Goal: Find specific page/section: Find specific page/section

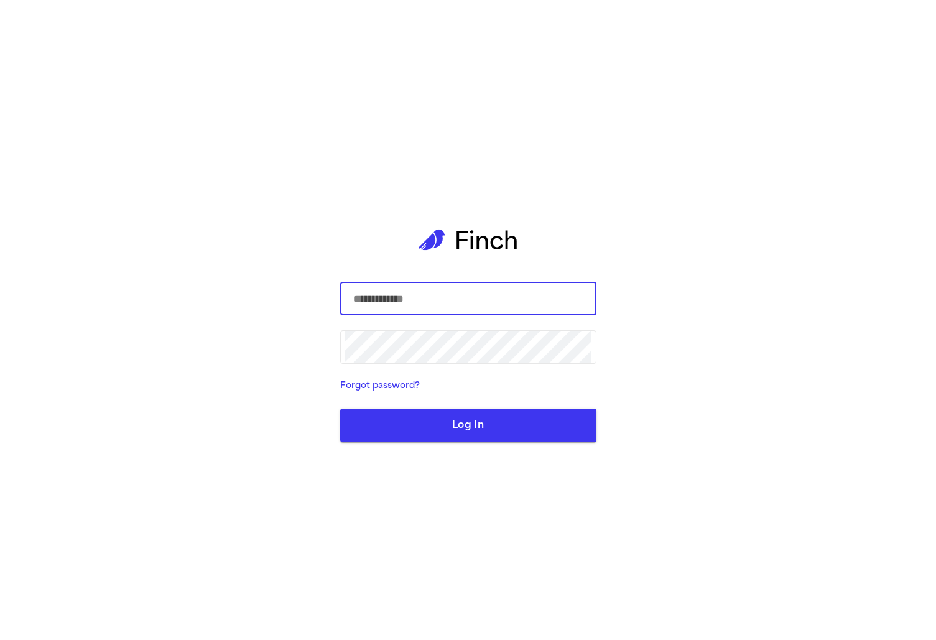
click at [564, 292] on input "text" at bounding box center [468, 298] width 246 height 35
click at [0, 639] on com-1password-button at bounding box center [0, 640] width 0 height 0
click at [663, 354] on div "​ ​ Forgot password? Log In" at bounding box center [468, 320] width 936 height 640
click at [0, 639] on com-1password-button at bounding box center [0, 640] width 0 height 0
click at [403, 154] on div "​ ​ Forgot password? Log In" at bounding box center [468, 320] width 256 height 640
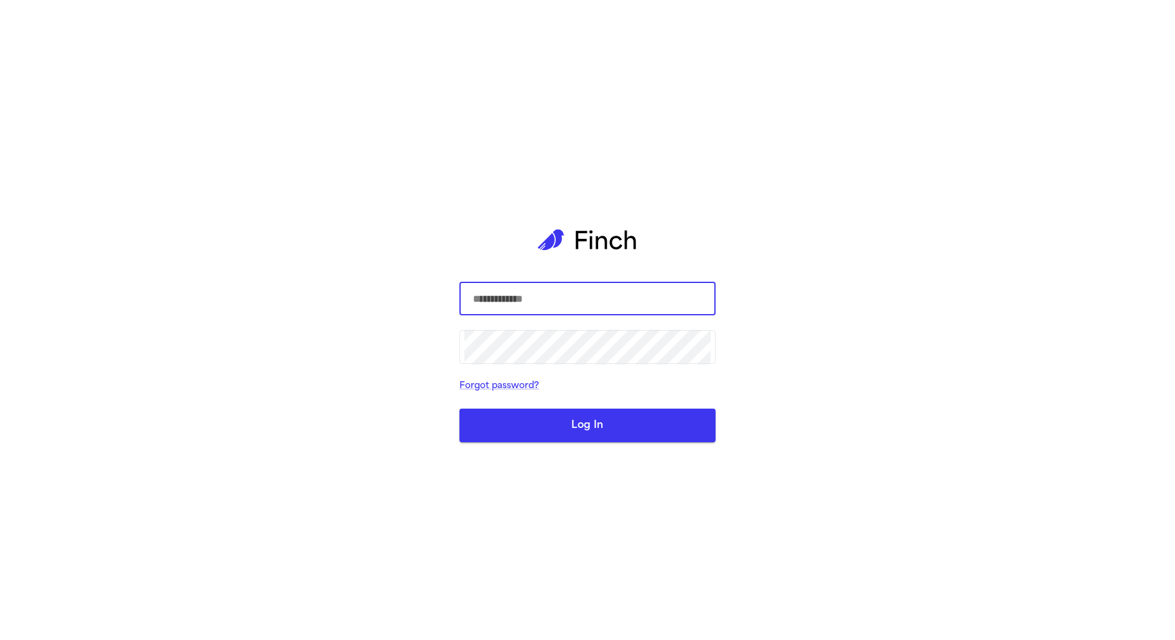
click at [685, 290] on input "text" at bounding box center [587, 298] width 246 height 35
click at [569, 301] on input "text" at bounding box center [587, 298] width 246 height 35
type input "*"
click at [0, 639] on com-1password-button at bounding box center [0, 640] width 0 height 0
type input "**********"
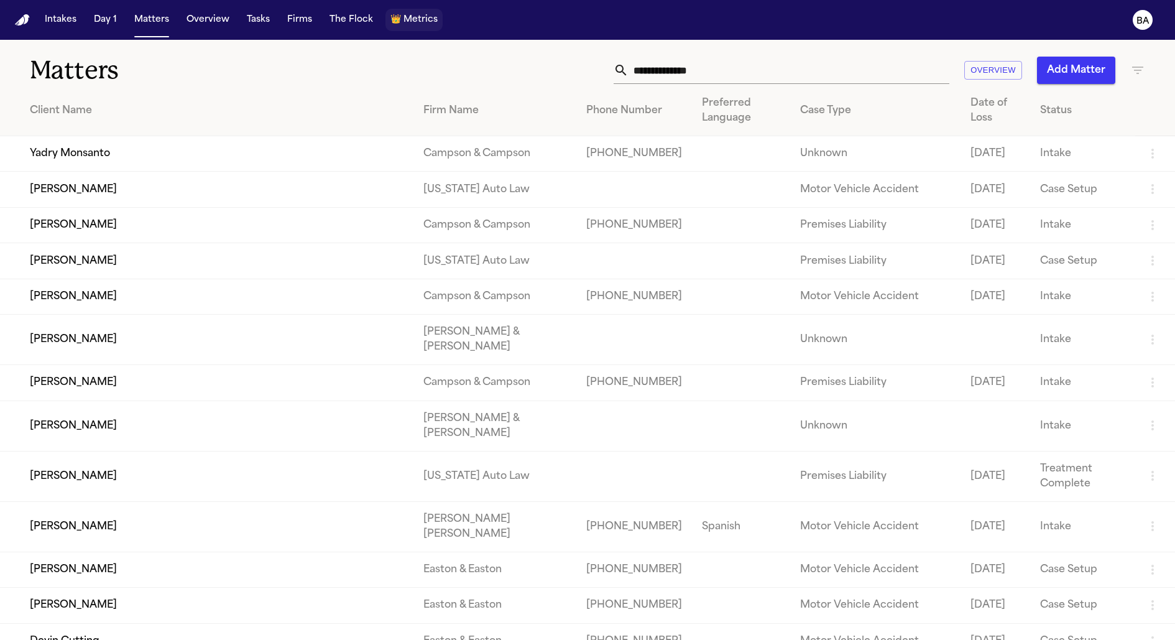
click at [419, 28] on button "👑 Metrics" at bounding box center [413, 20] width 57 height 22
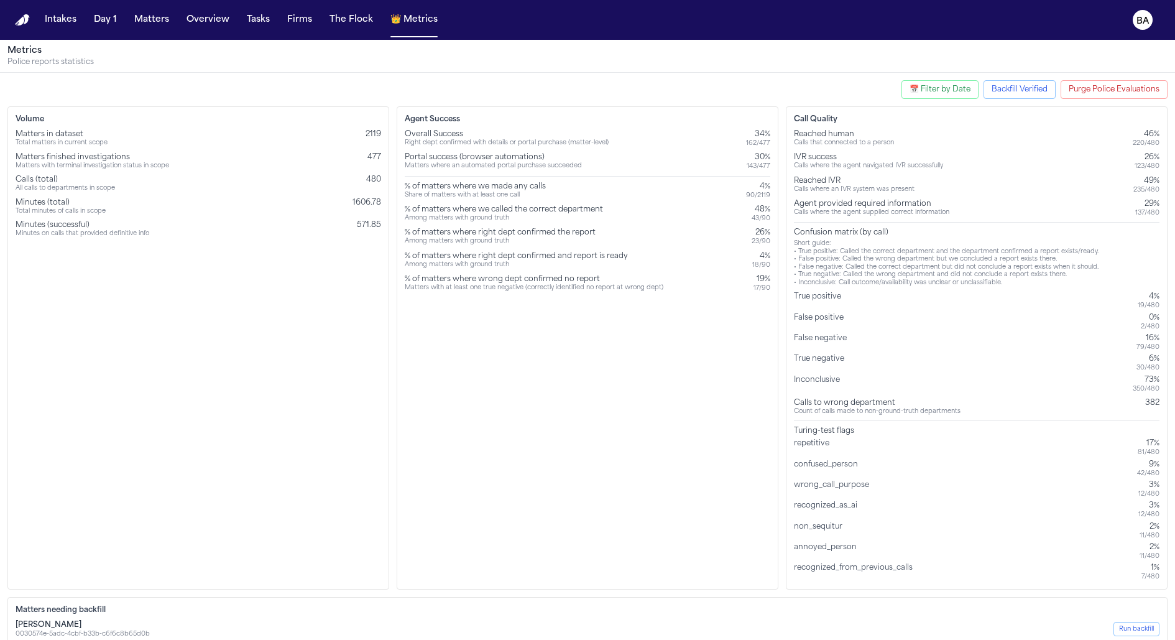
click at [426, 144] on div "Right dept confirmed with details or portal purchase (matter-level)" at bounding box center [507, 143] width 204 height 8
click at [442, 166] on div "Matters where an automated portal purchase succeeded" at bounding box center [493, 166] width 177 height 8
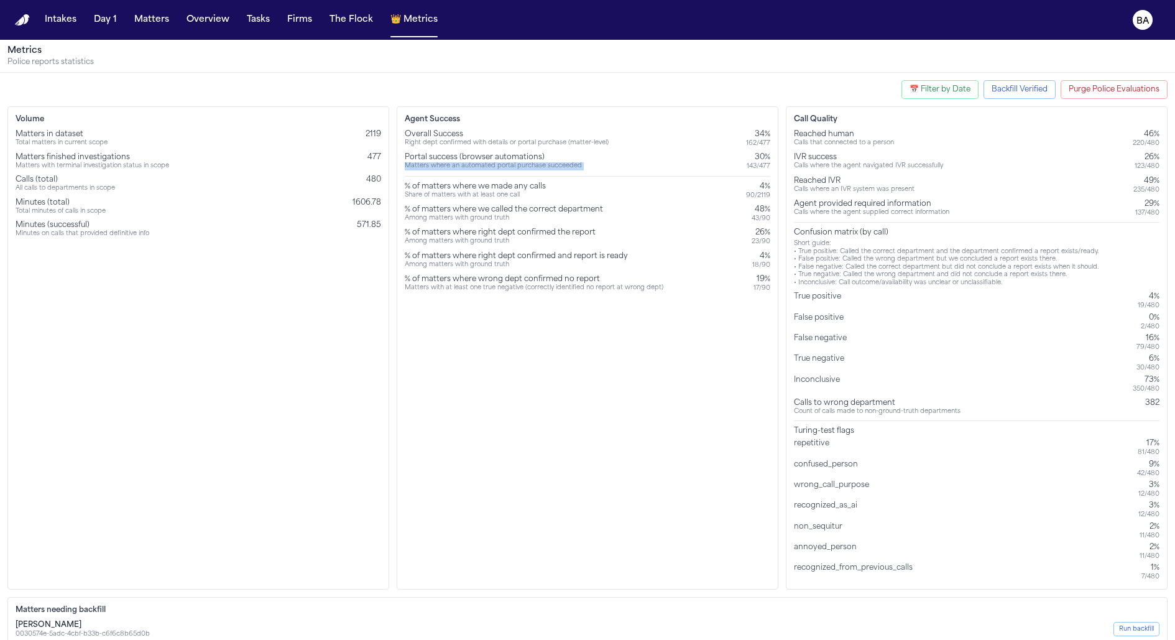
click at [442, 166] on div "Matters where an automated portal purchase succeeded" at bounding box center [493, 166] width 177 height 8
click at [479, 312] on div "Agent Success Overall Success Right dept confirmed with details or portal purch…" at bounding box center [588, 347] width 382 height 483
